Goal: Task Accomplishment & Management: Complete application form

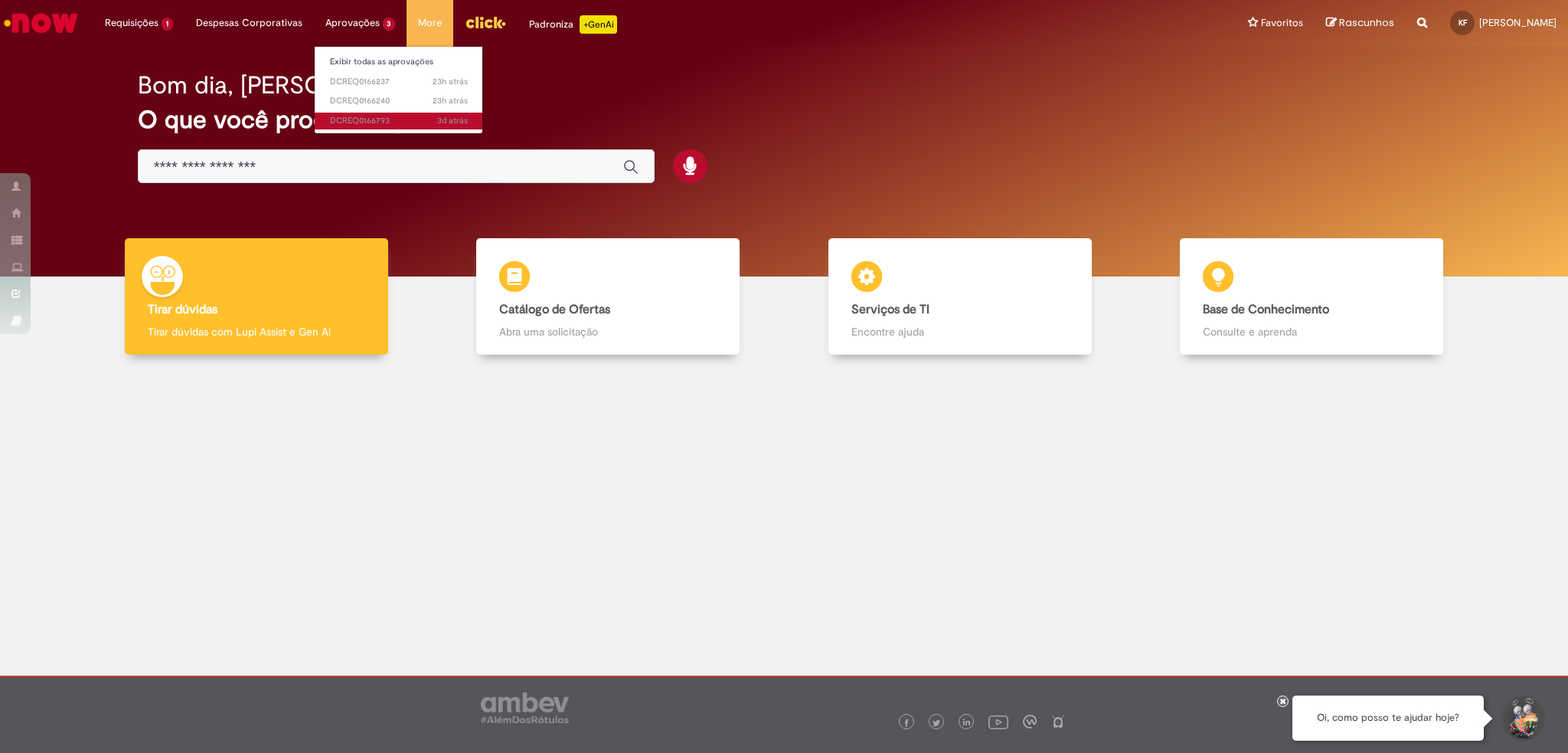
click at [378, 122] on span "3d atrás 3 dias atrás DCREQ0166793" at bounding box center [399, 121] width 137 height 13
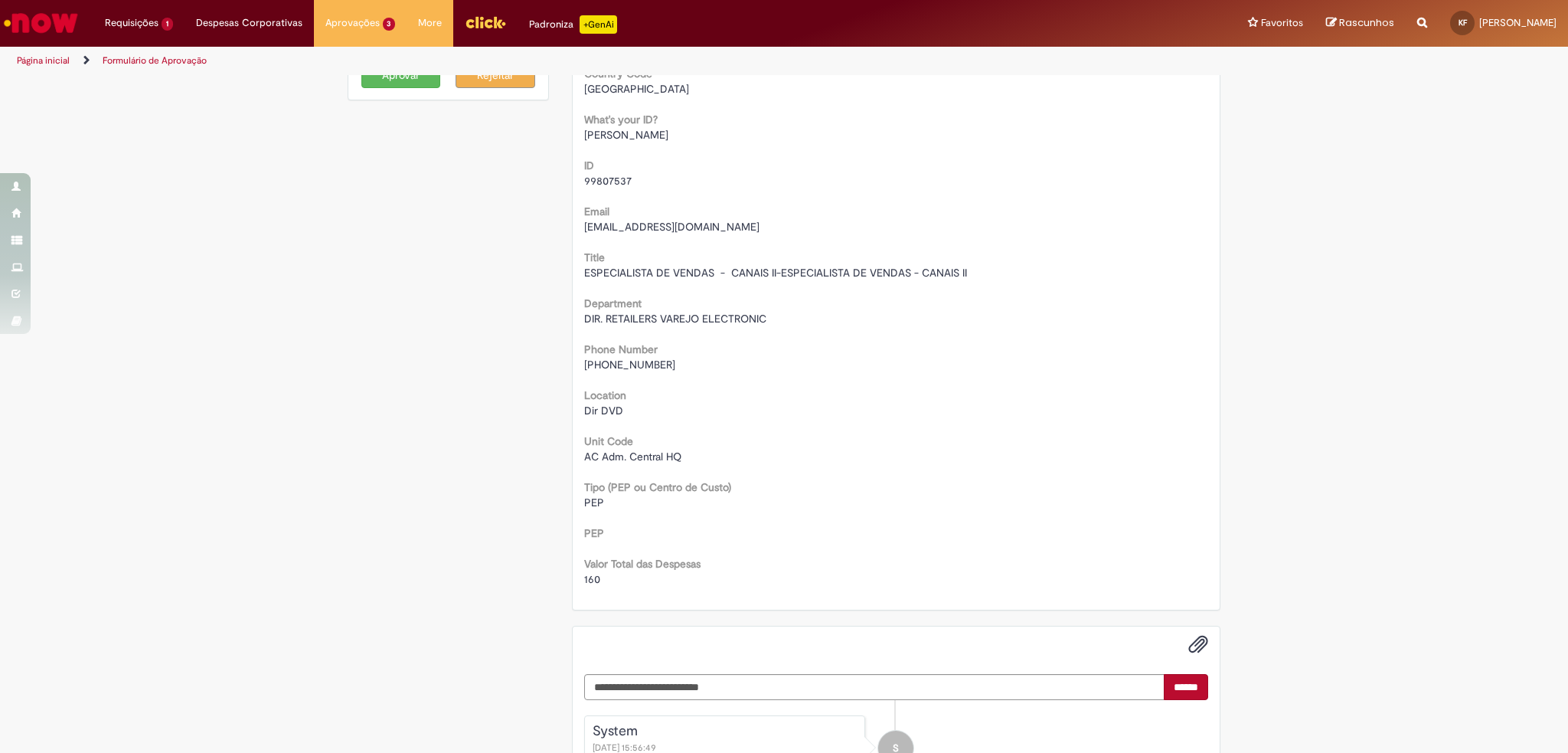
scroll to position [24, 0]
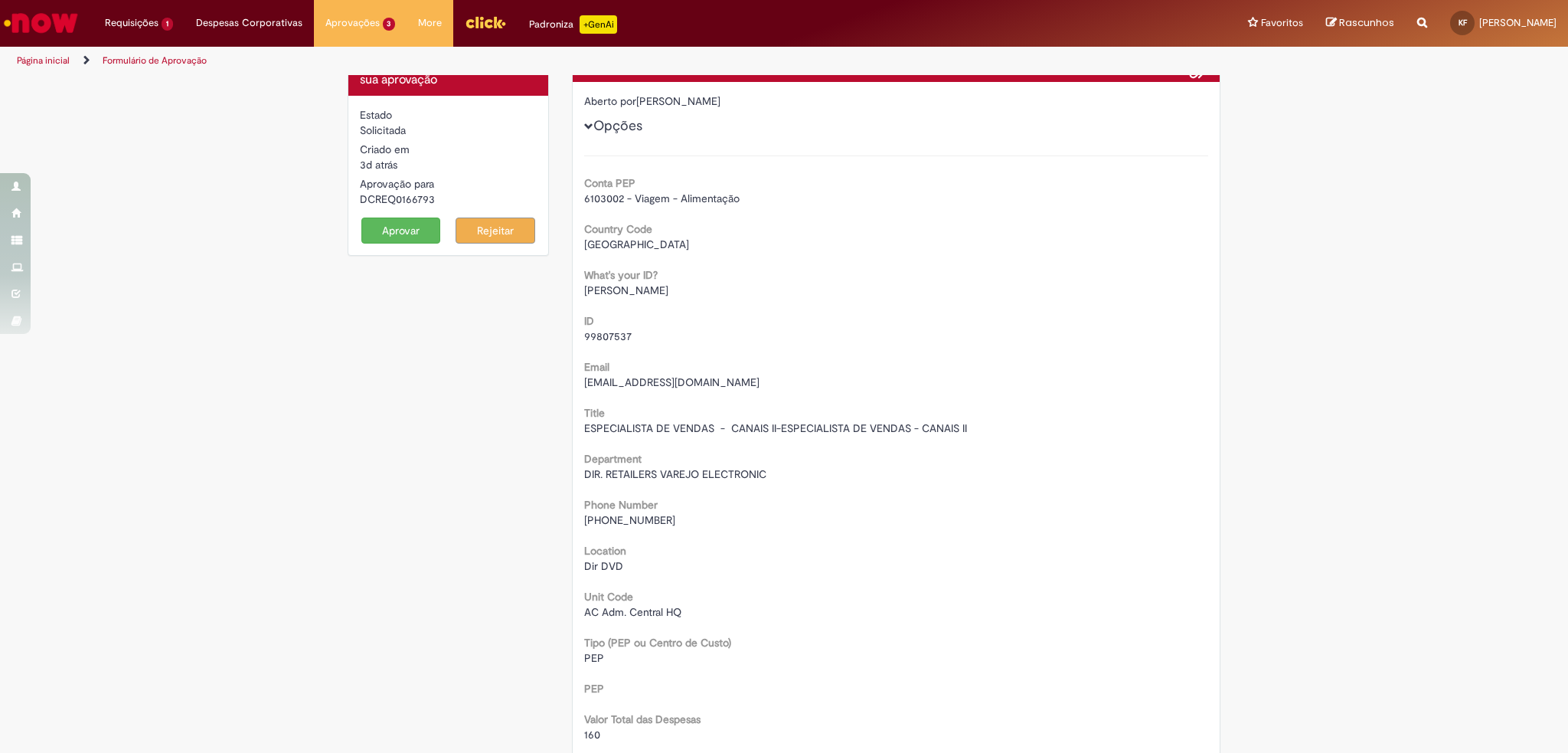
click at [412, 240] on button "Aprovar" at bounding box center [401, 231] width 80 height 26
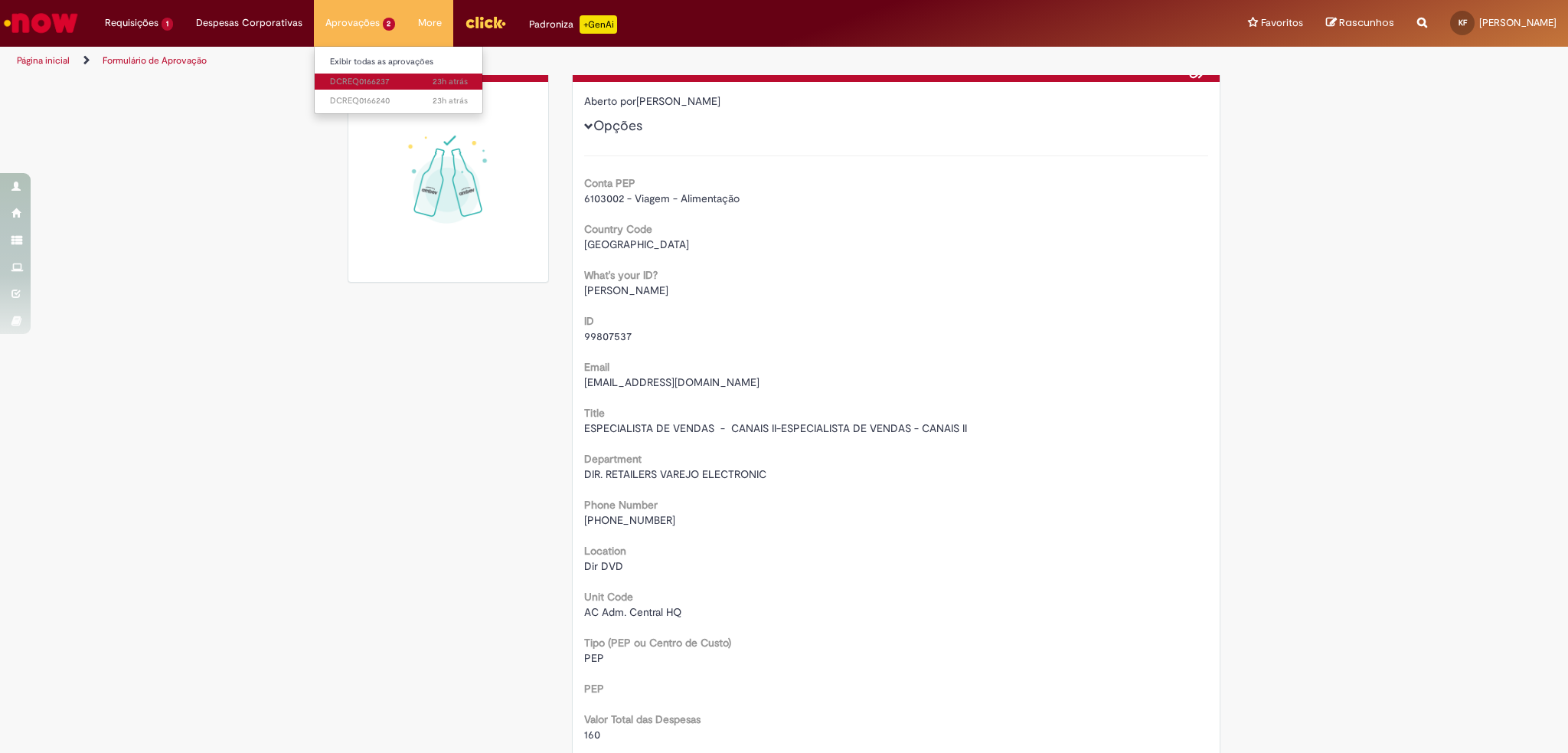
click at [401, 76] on span "23h atrás 23 horas atrás DCREQ0166237" at bounding box center [399, 82] width 137 height 13
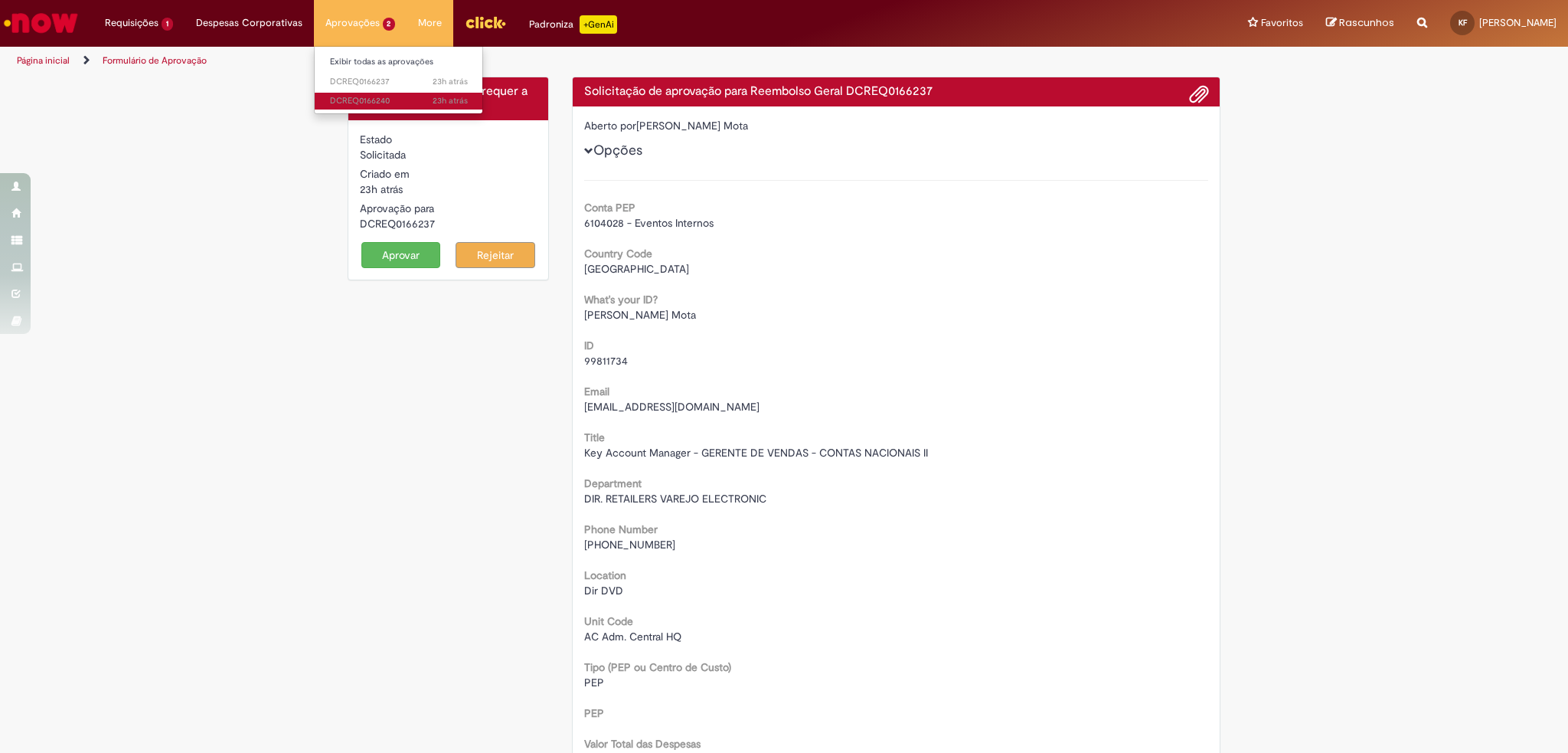
click at [383, 105] on span "23h atrás 23 horas atrás DCREQ0166240" at bounding box center [399, 101] width 137 height 13
click at [399, 82] on span "23h atrás 23 horas atrás DCREQ0166237" at bounding box center [399, 82] width 137 height 13
